Goal: Transaction & Acquisition: Purchase product/service

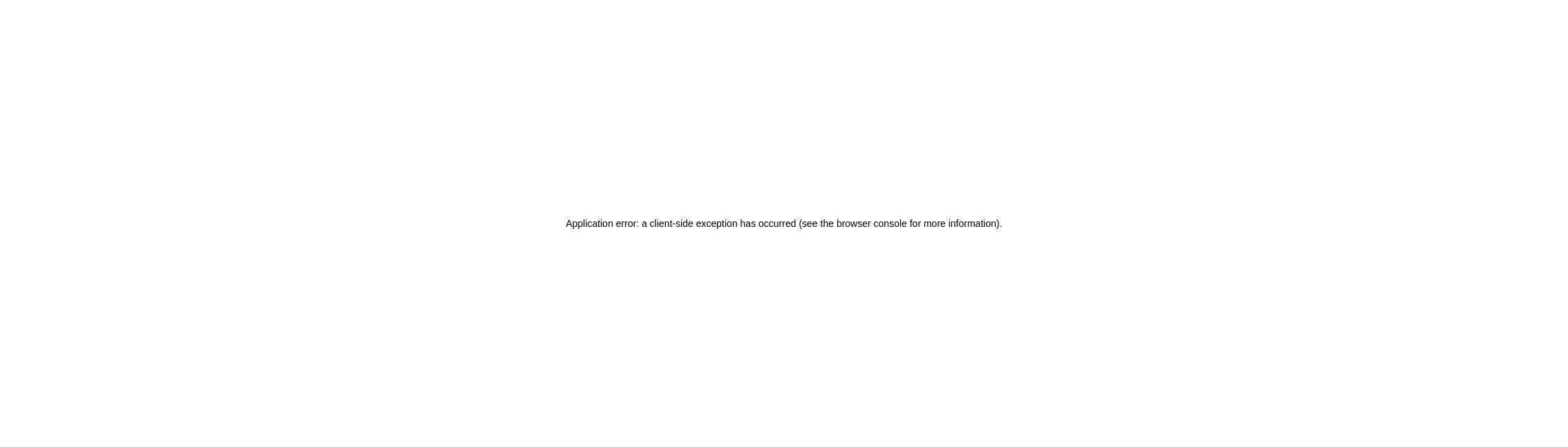
click at [781, 300] on div "Application error: a client-side exception has occurred (see the browser consol…" at bounding box center [784, 223] width 1568 height 447
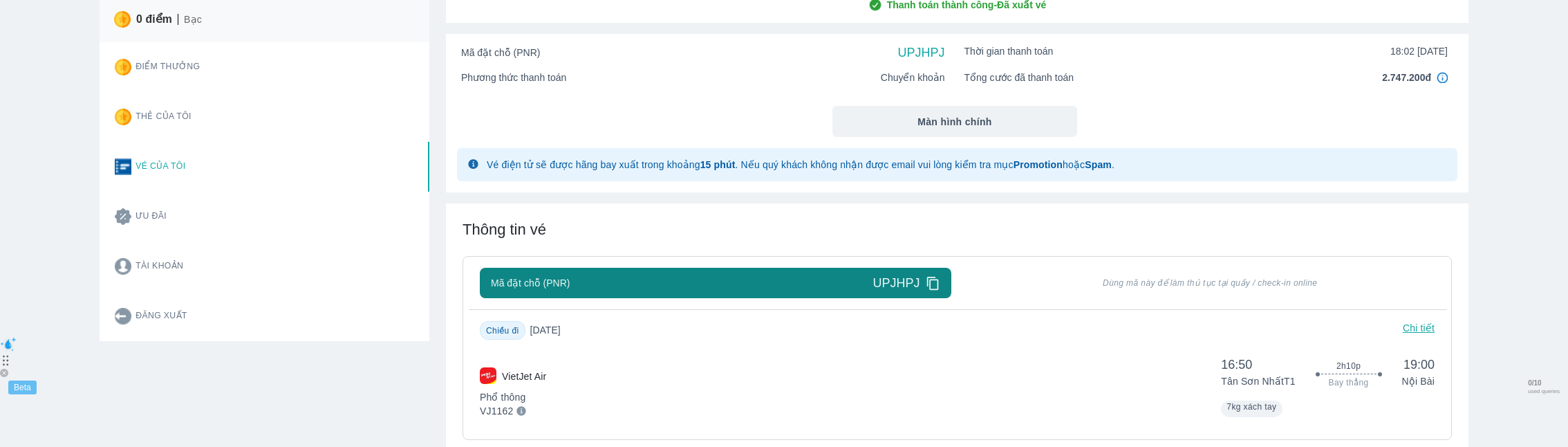
scroll to position [92, 0]
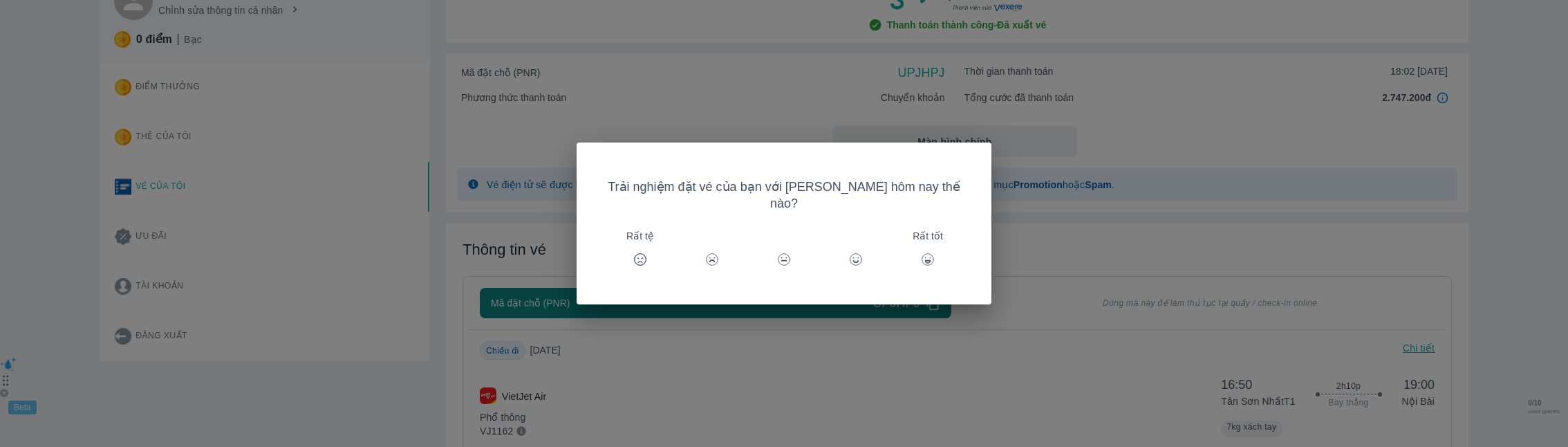
click at [1433, 97] on div "Trải nghiệm đặt vé của bạn với Goyolo hôm nay thế nào? Rất tệ Rất tốt" at bounding box center [784, 223] width 1568 height 447
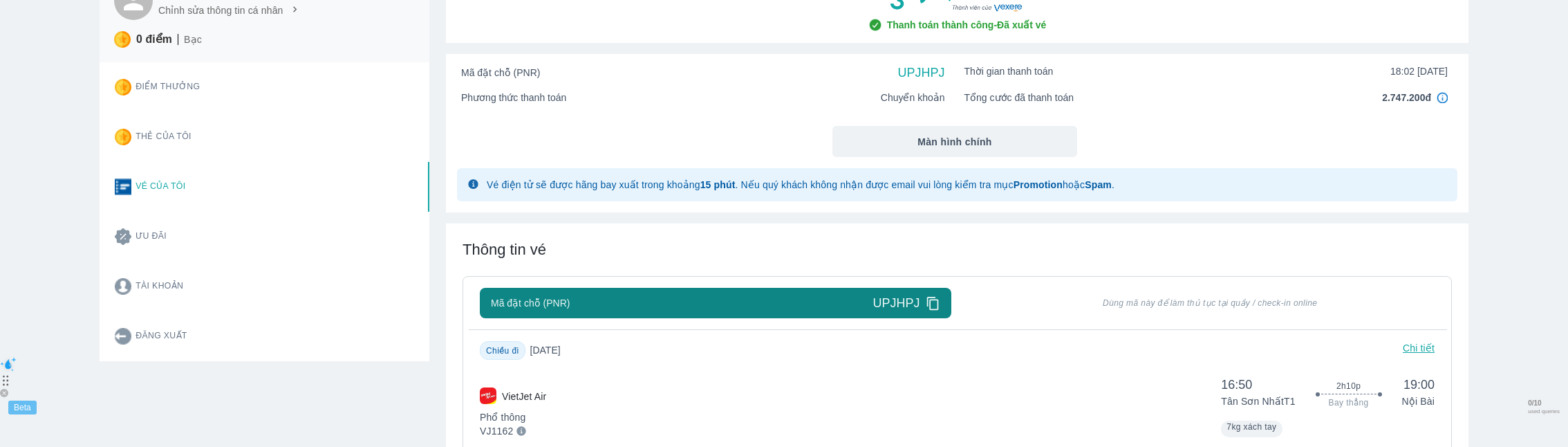
click at [1440, 97] on img at bounding box center [1442, 97] width 11 height 11
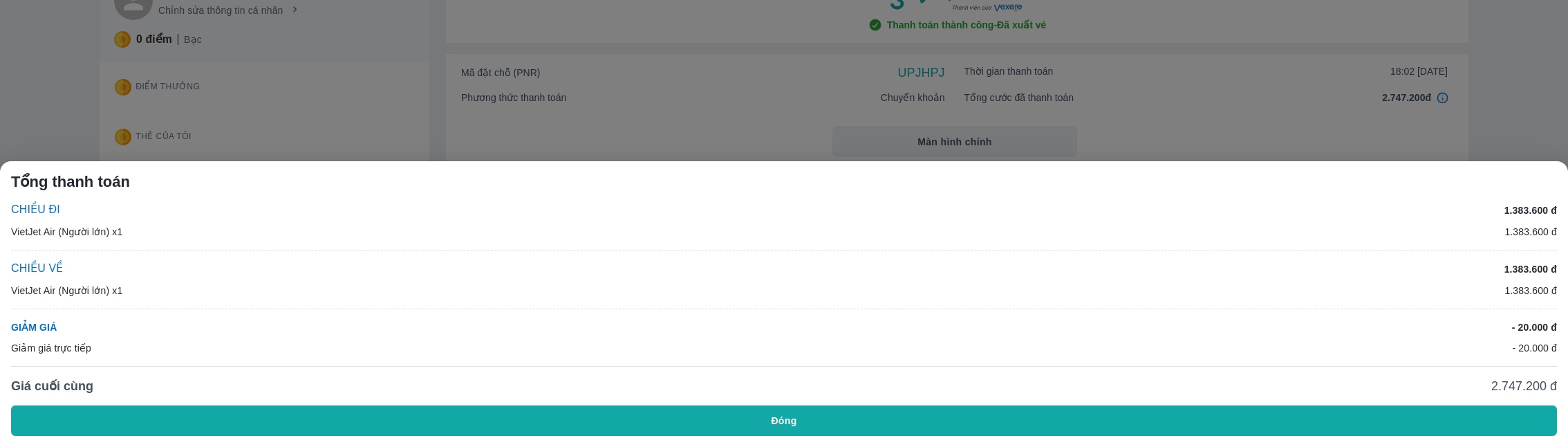
click at [1162, 107] on div at bounding box center [784, 223] width 1568 height 447
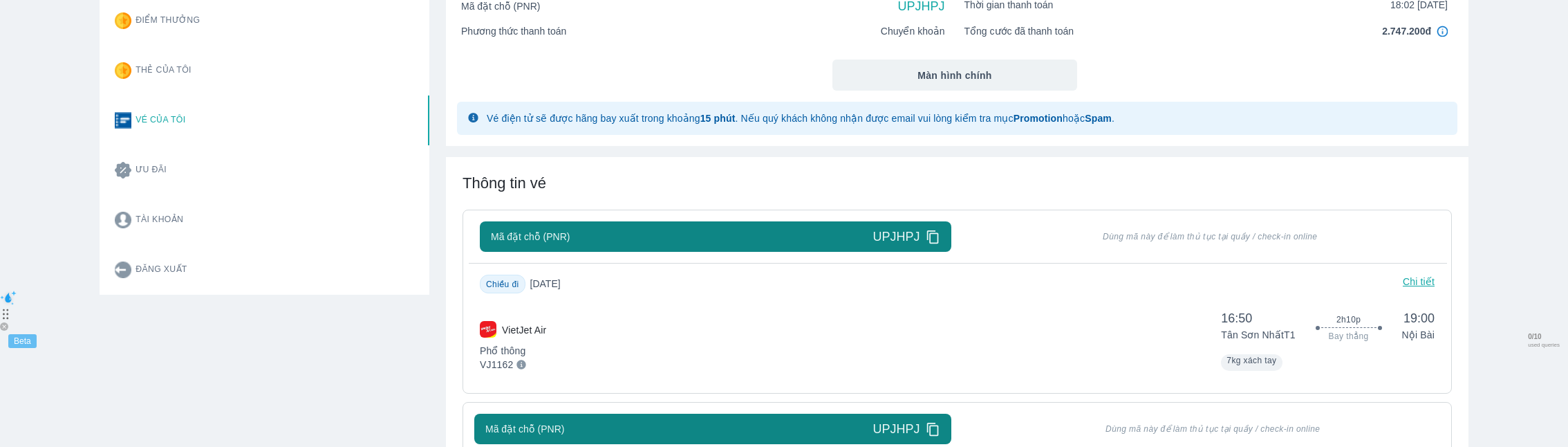
scroll to position [0, 0]
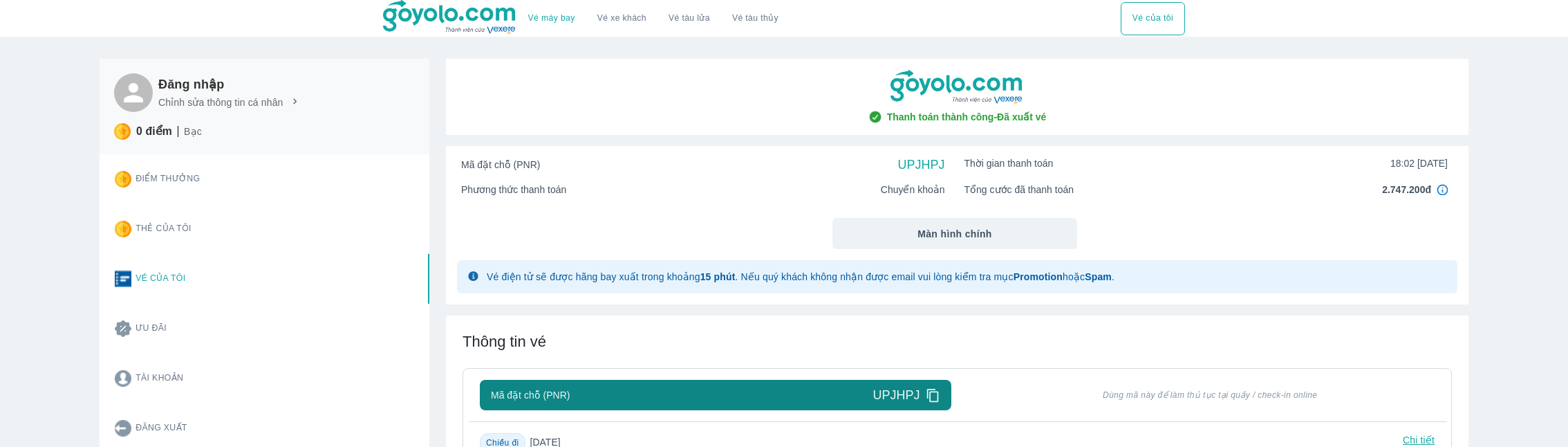
click at [1429, 186] on span "2.747.200đ" at bounding box center [1407, 190] width 49 height 14
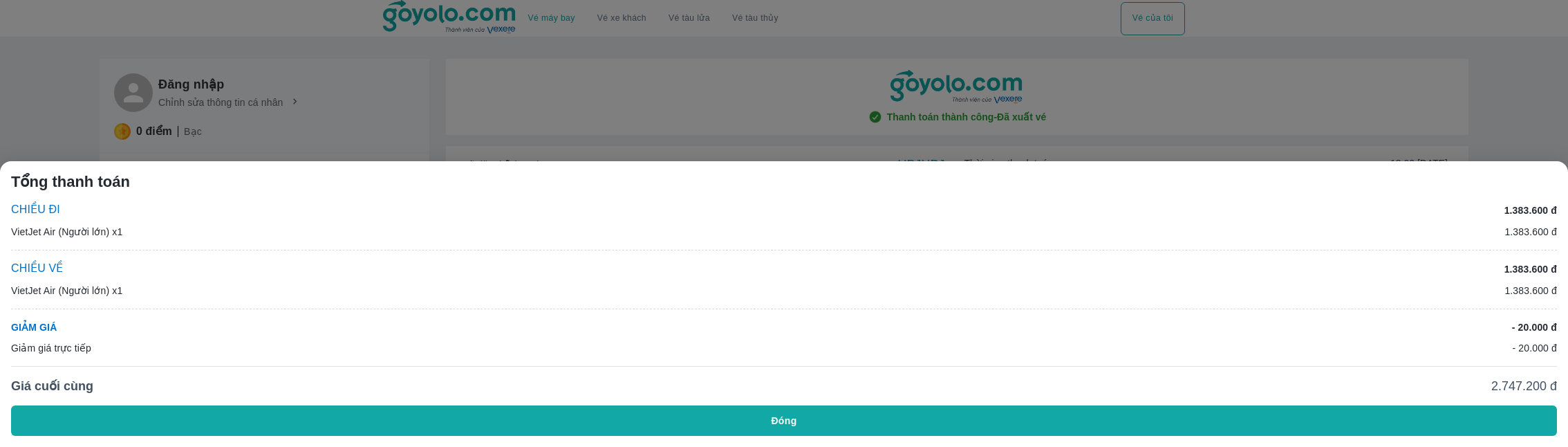
click at [613, 95] on div at bounding box center [784, 223] width 1568 height 447
